Goal: Information Seeking & Learning: Learn about a topic

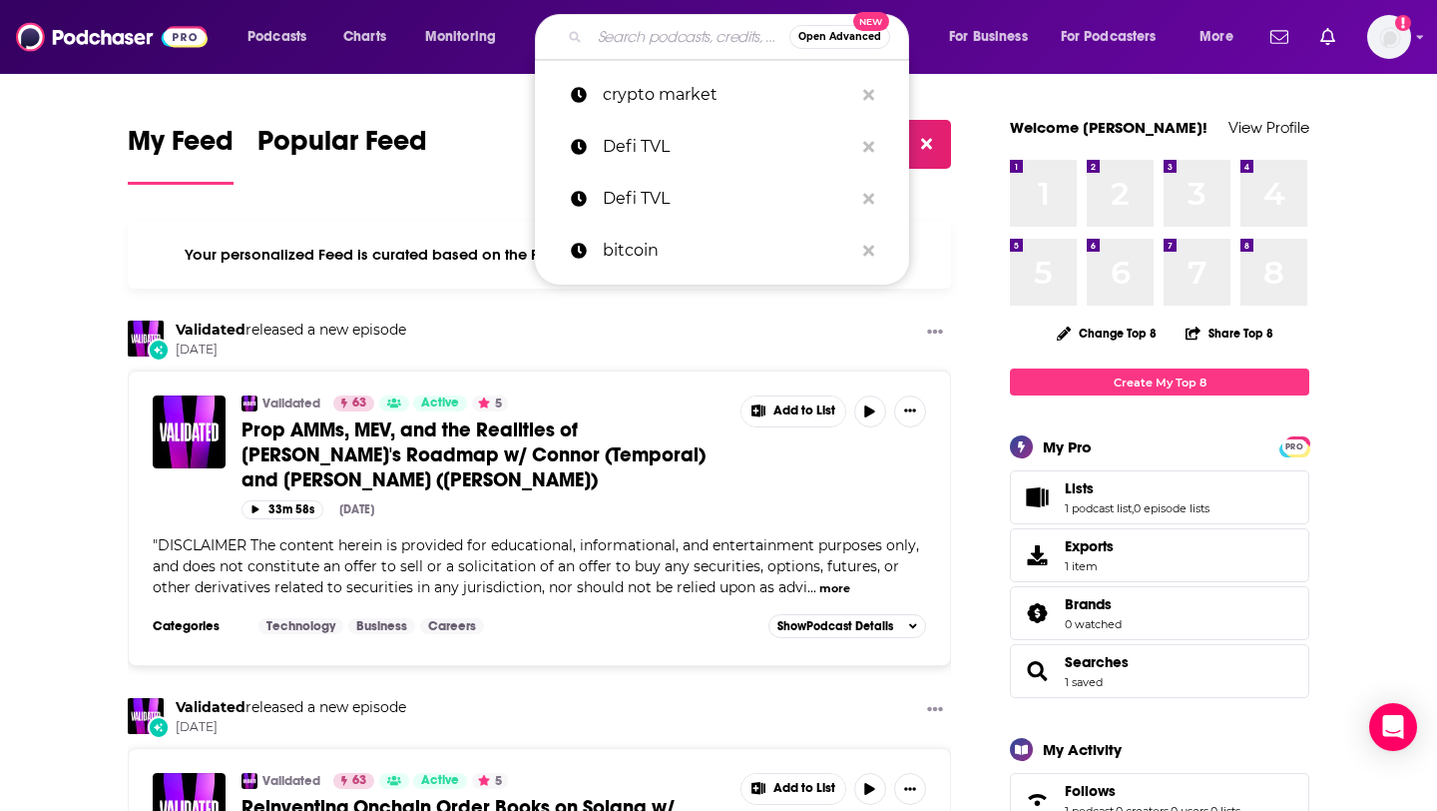
click at [637, 31] on input "Search podcasts, credits, & more..." at bounding box center [690, 37] width 200 height 32
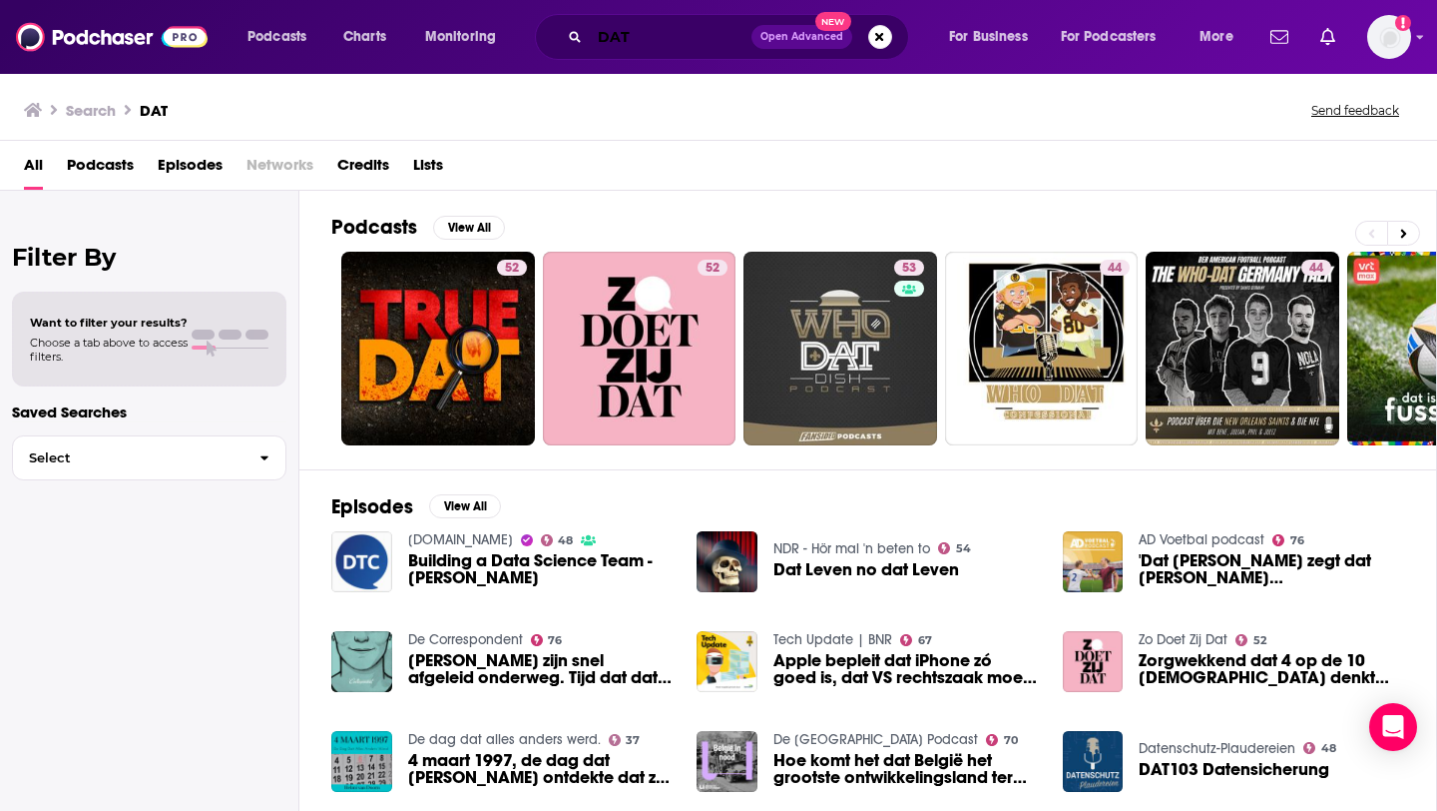
click at [686, 33] on input "DAT" at bounding box center [671, 37] width 162 height 32
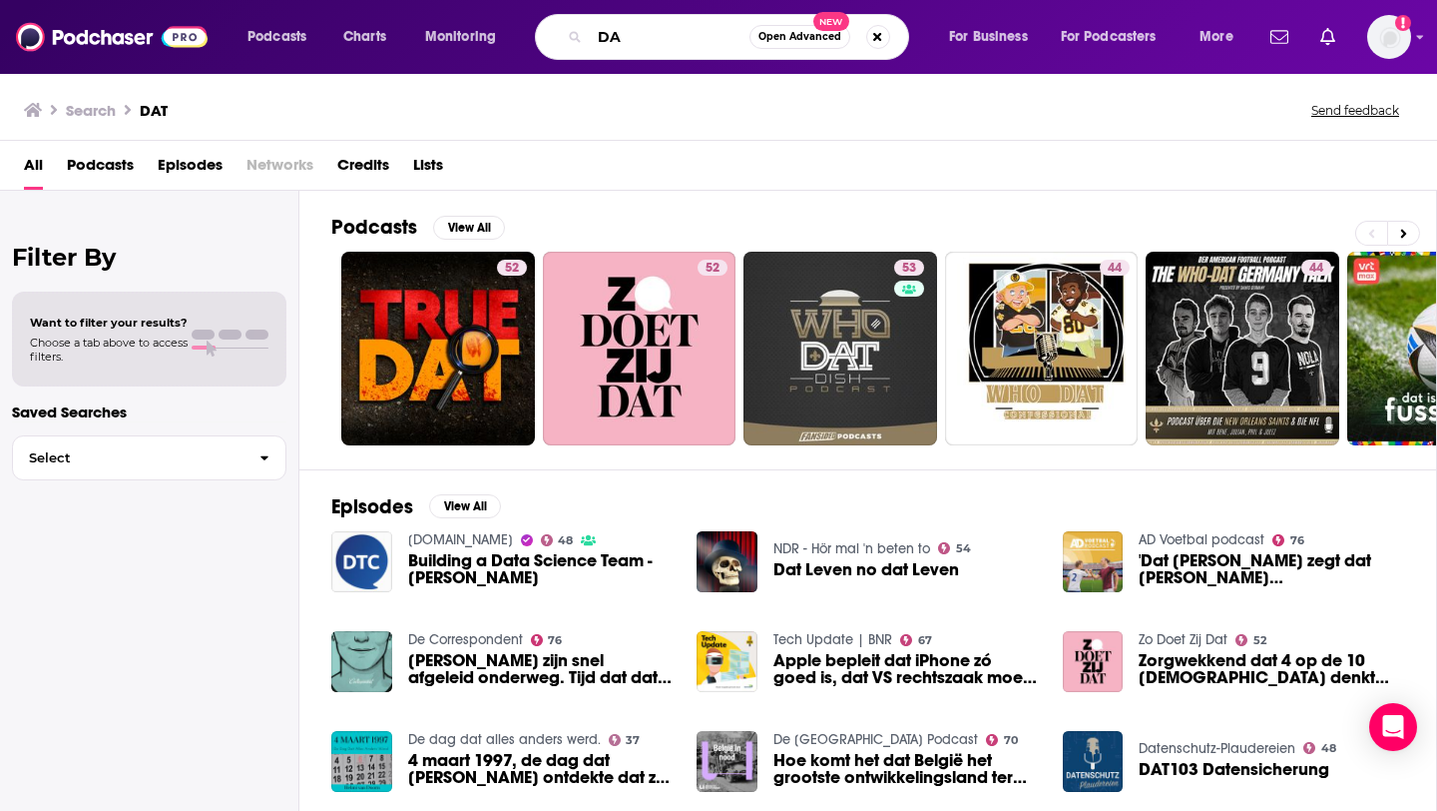
type input "D"
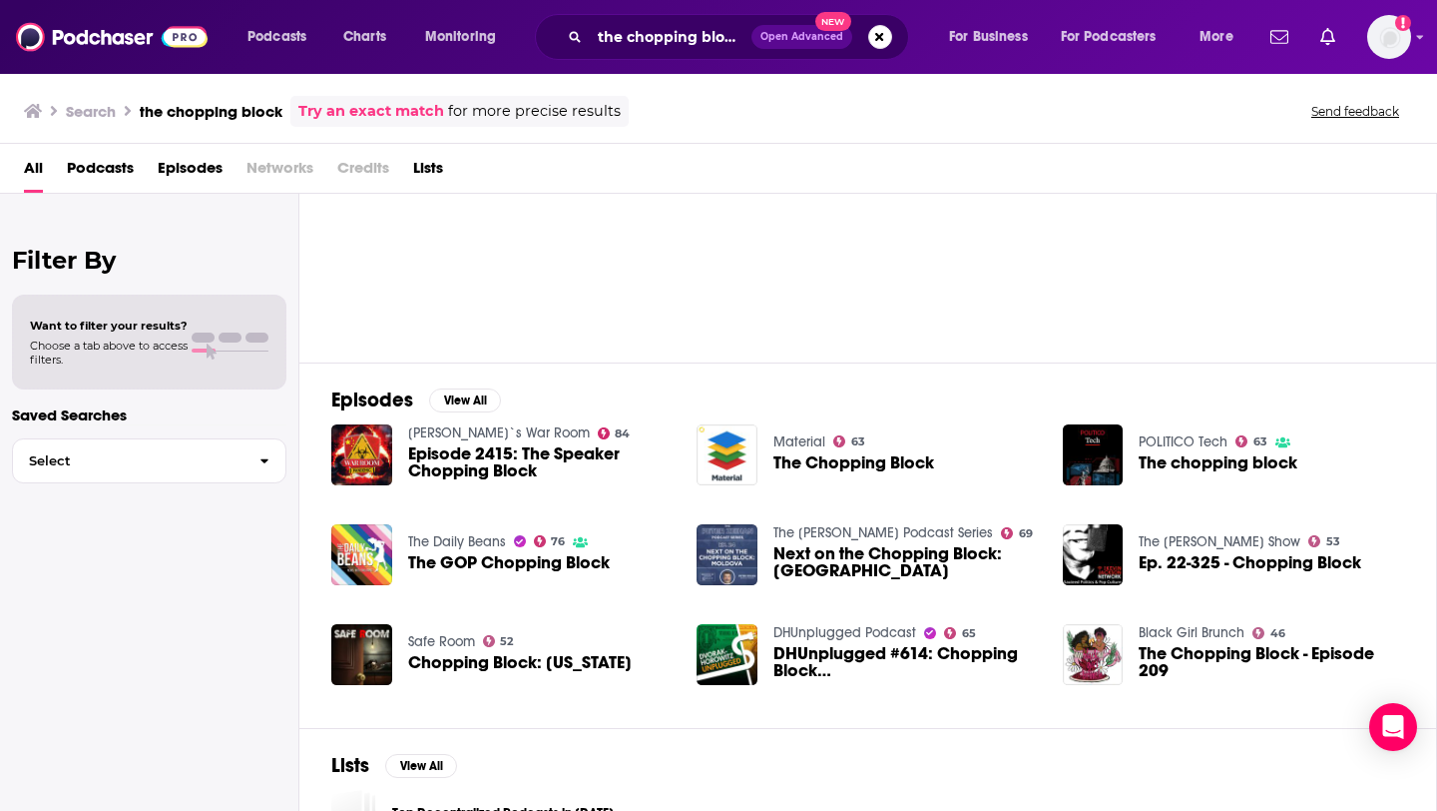
scroll to position [215, 0]
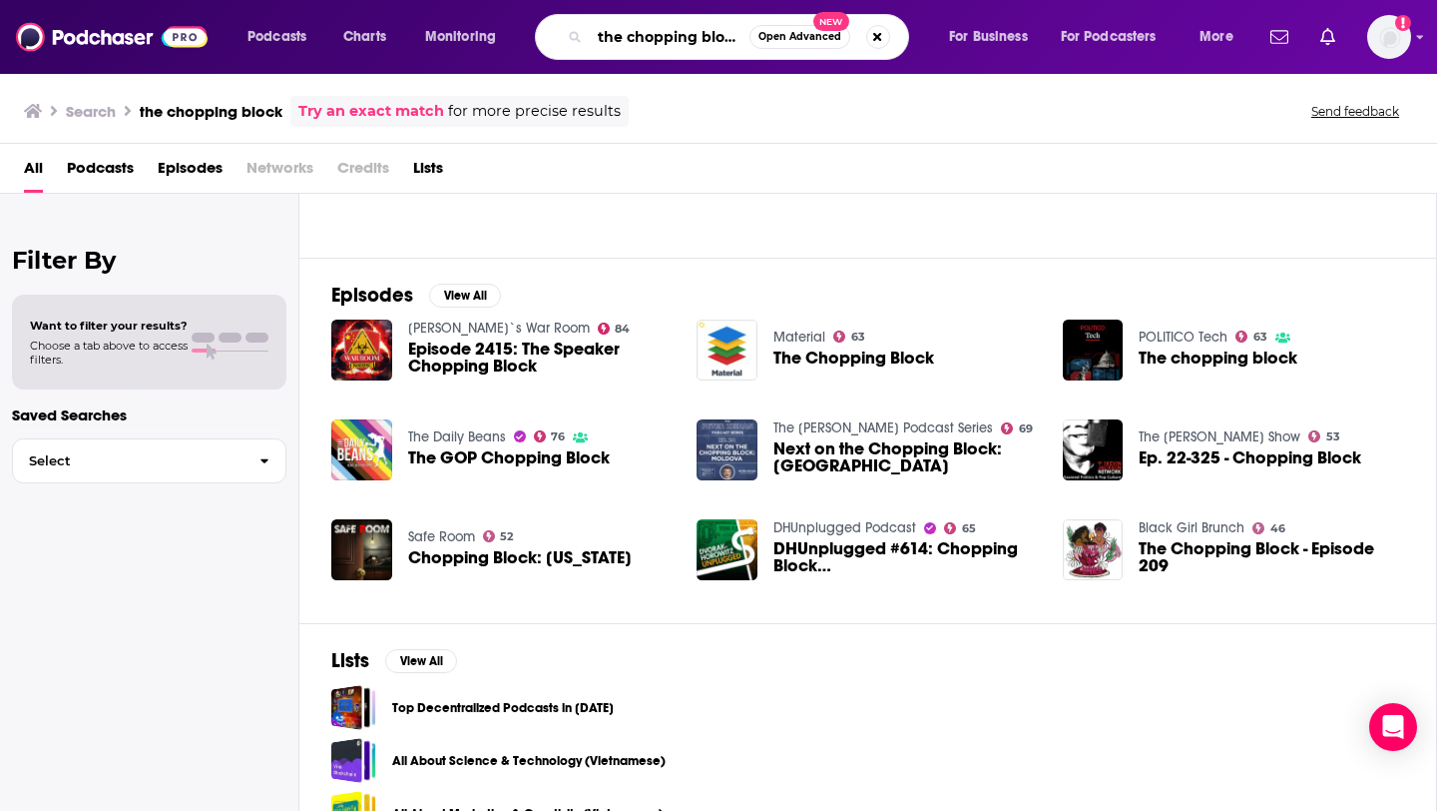
click at [729, 36] on input "the chopping block" at bounding box center [670, 37] width 160 height 32
click at [745, 41] on input "the chopping block" at bounding box center [670, 37] width 160 height 32
type input "the chopping block unchained"
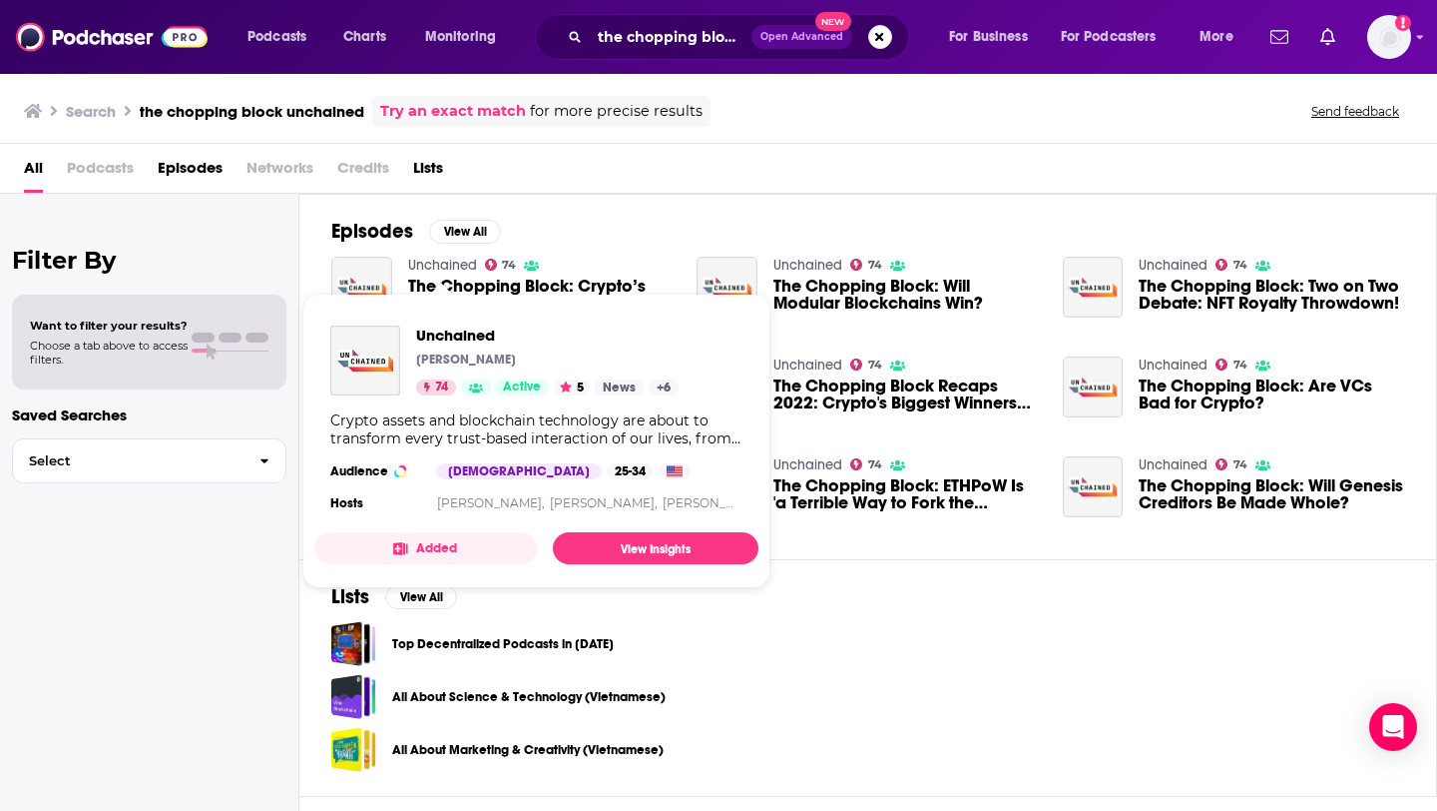
click at [457, 263] on link "Unchained" at bounding box center [442, 265] width 69 height 17
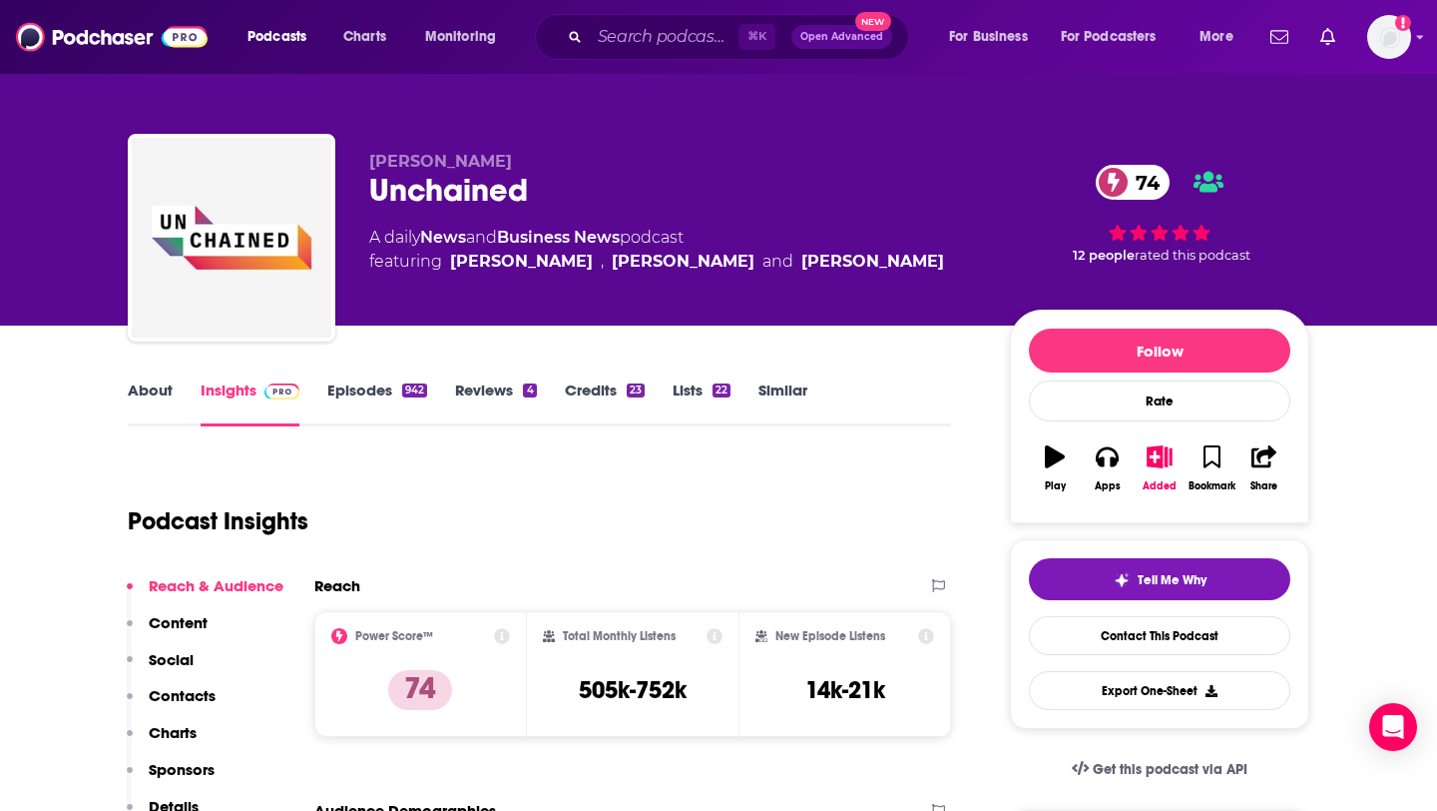
scroll to position [487, 0]
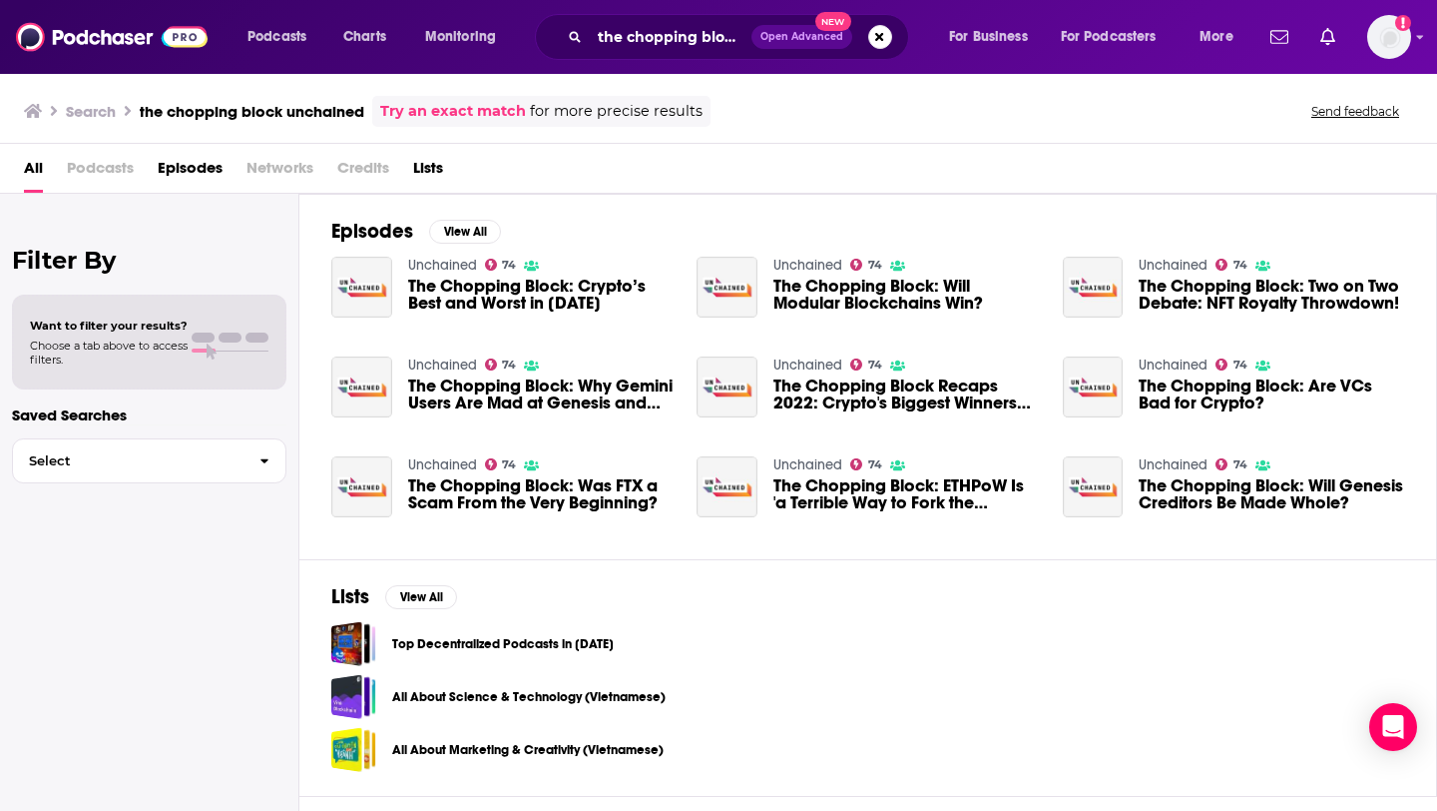
click at [568, 283] on span "The Chopping Block: Crypto’s Best and Worst in [DATE]" at bounding box center [541, 295] width 266 height 34
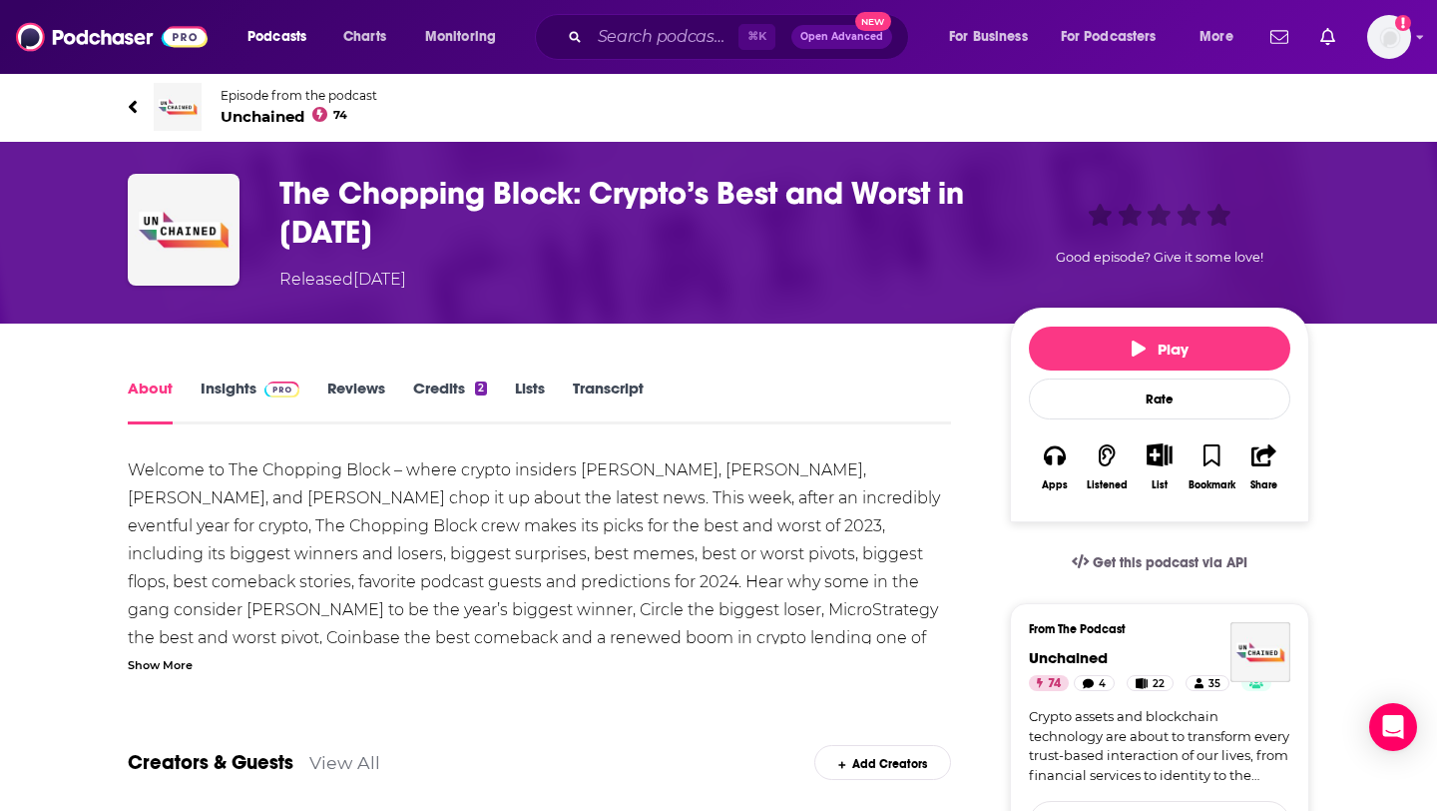
click at [250, 390] on link "Insights" at bounding box center [250, 401] width 99 height 46
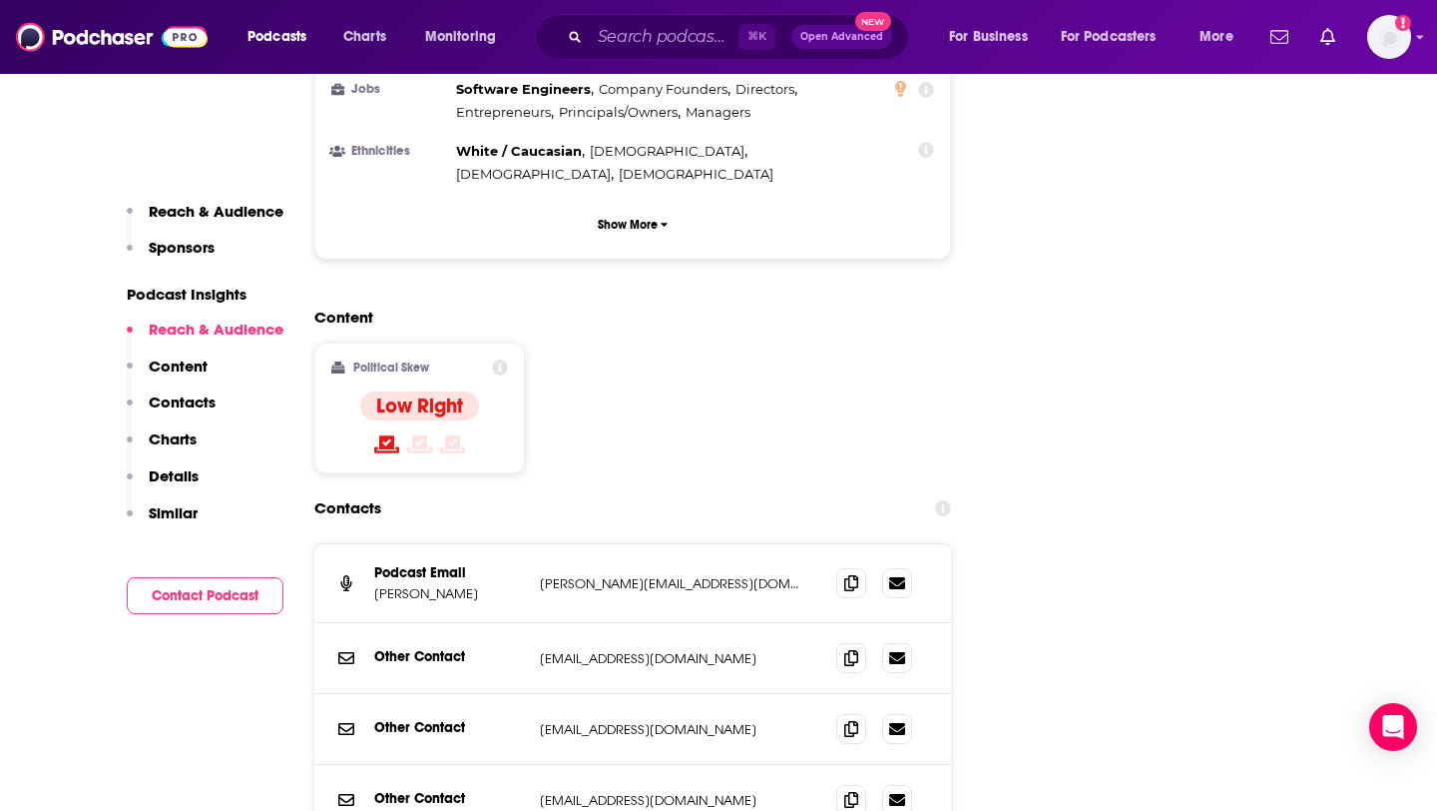
scroll to position [2026, 0]
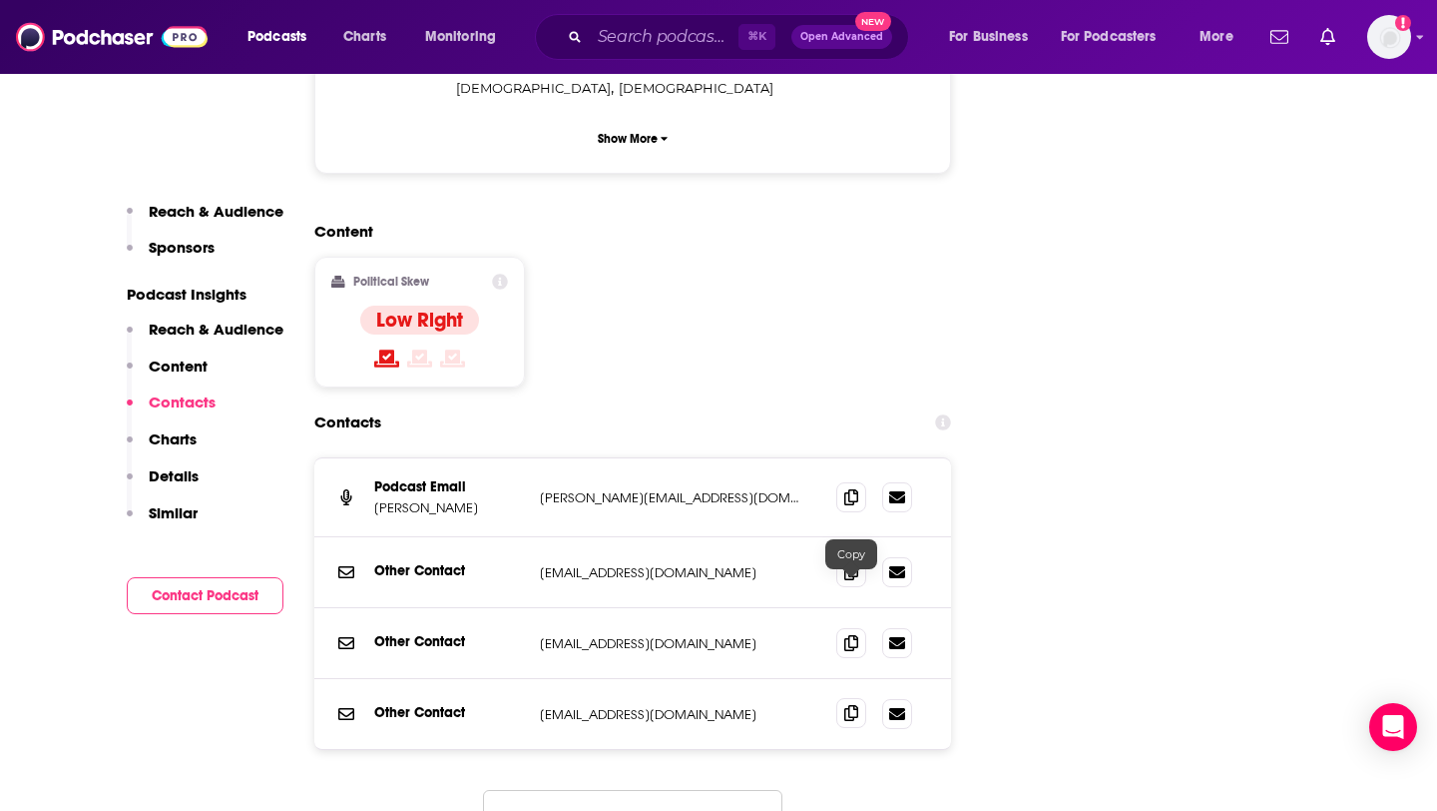
click at [854, 705] on icon at bounding box center [852, 713] width 14 height 16
